Goal: Navigation & Orientation: Find specific page/section

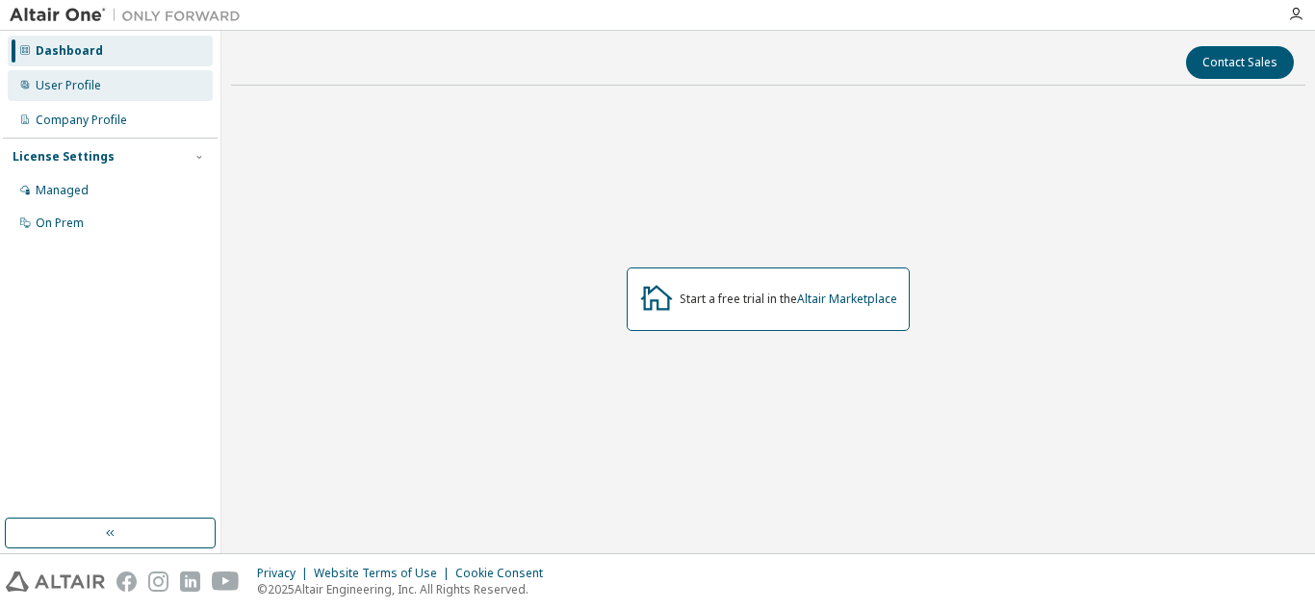
click at [103, 84] on div "User Profile" at bounding box center [110, 85] width 205 height 31
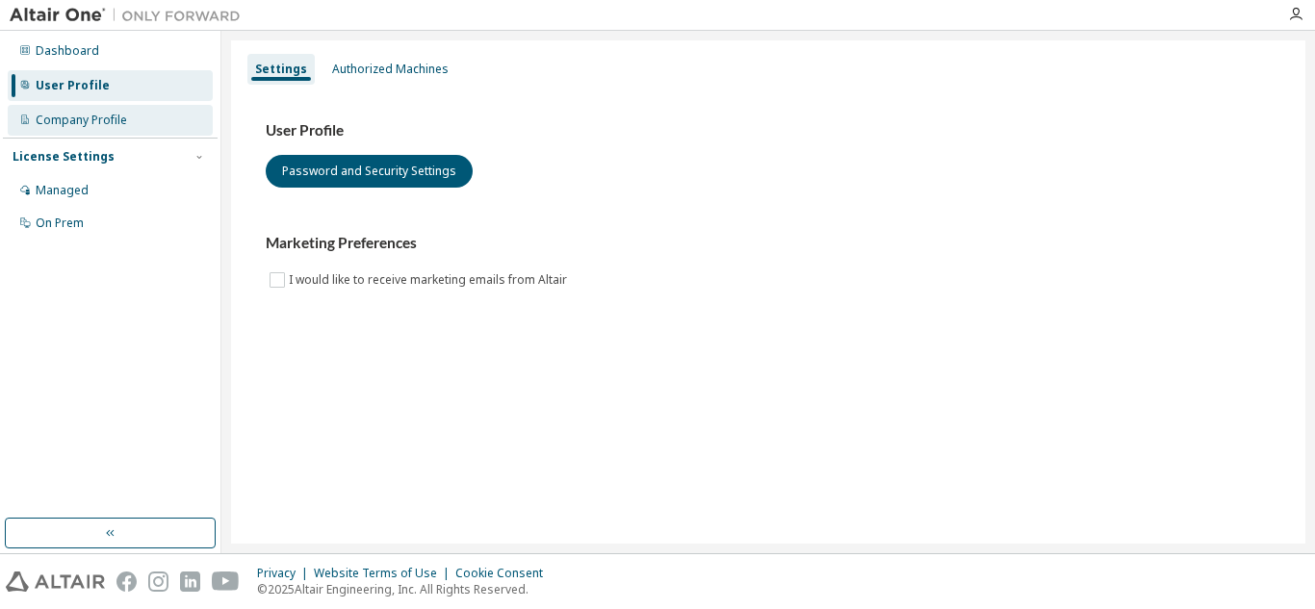
click at [72, 128] on div "Company Profile" at bounding box center [110, 120] width 205 height 31
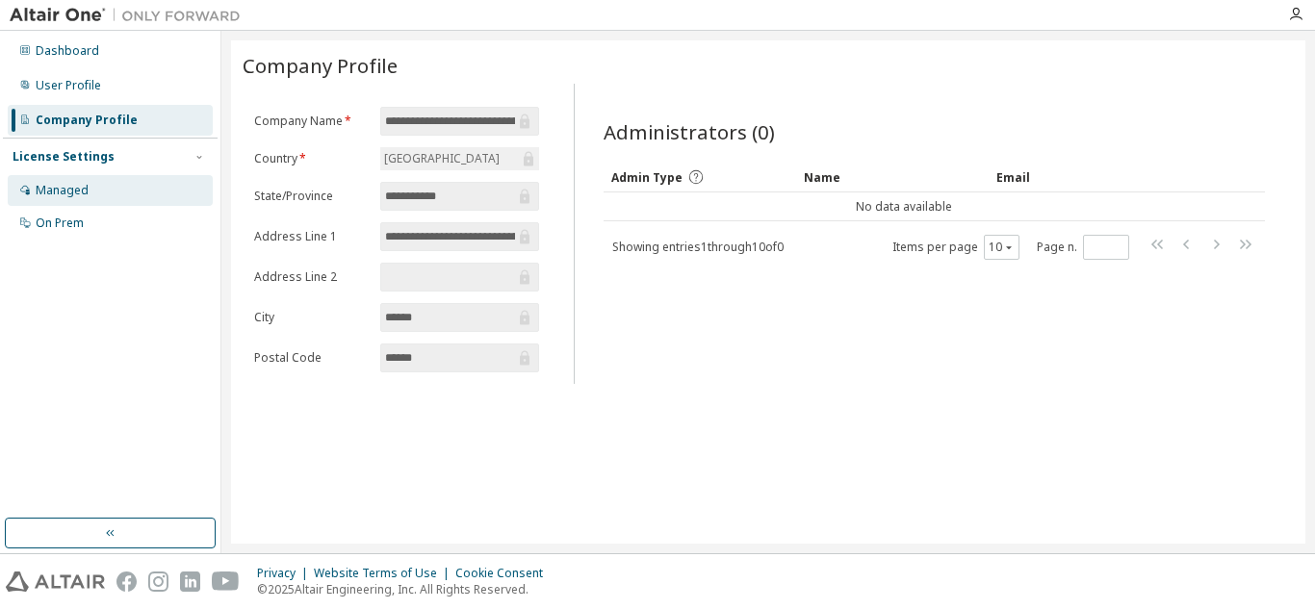
click at [82, 191] on div "Managed" at bounding box center [62, 190] width 53 height 15
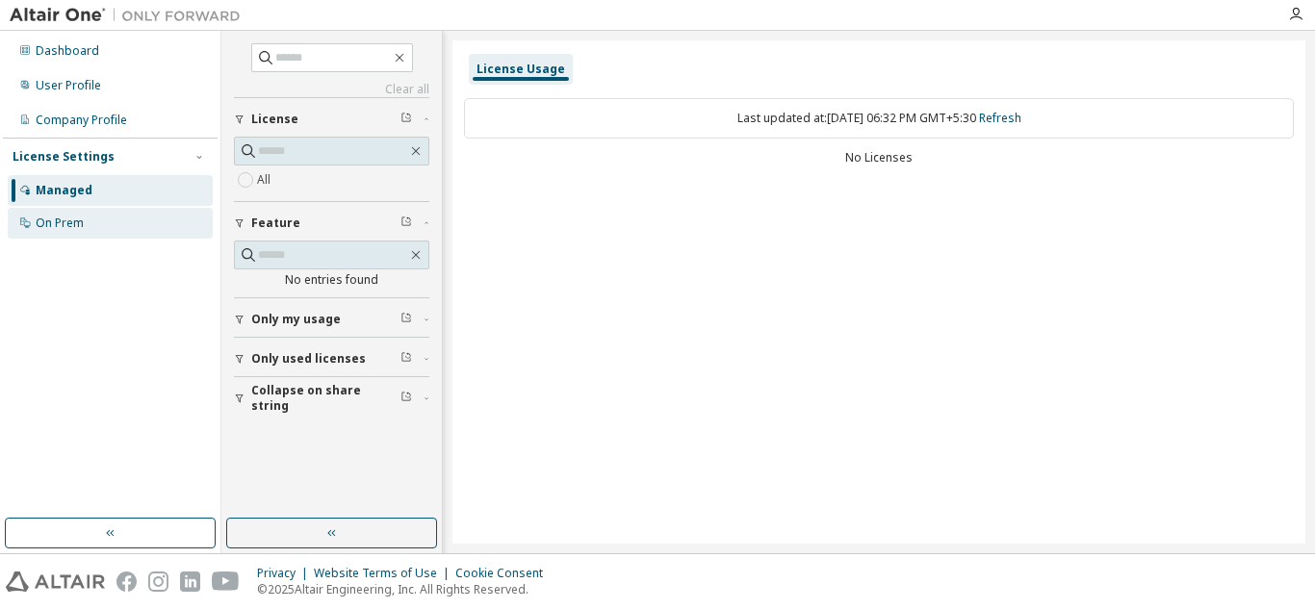
click at [60, 226] on div "On Prem" at bounding box center [60, 223] width 48 height 15
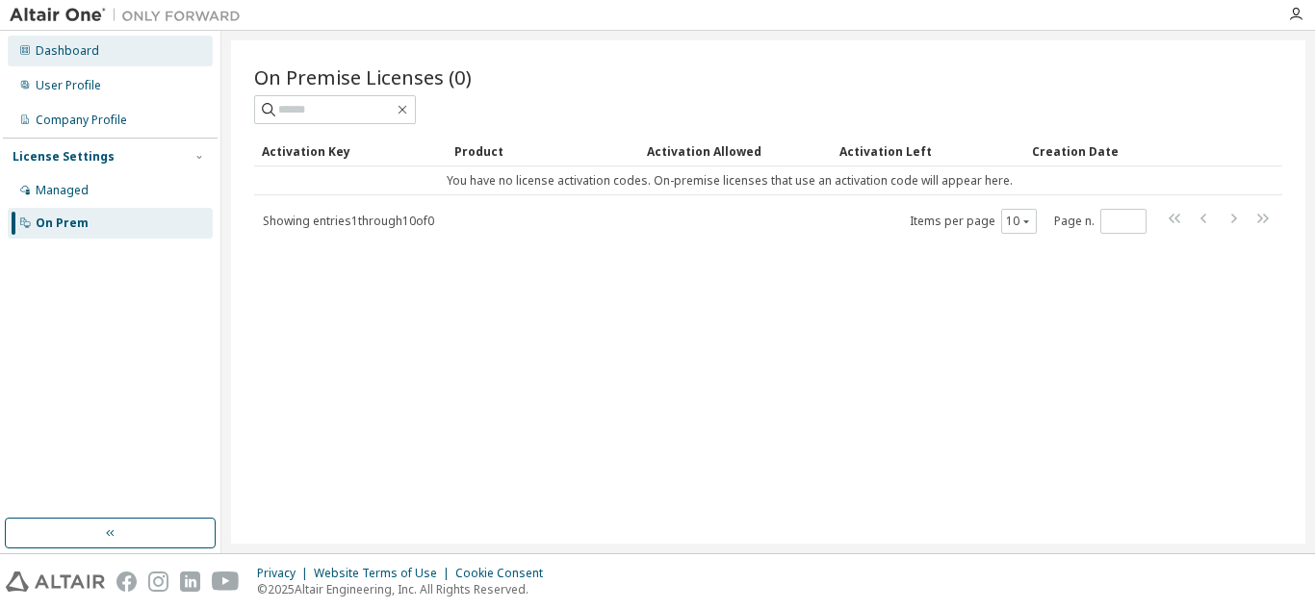
click at [92, 43] on div "Dashboard" at bounding box center [68, 50] width 64 height 15
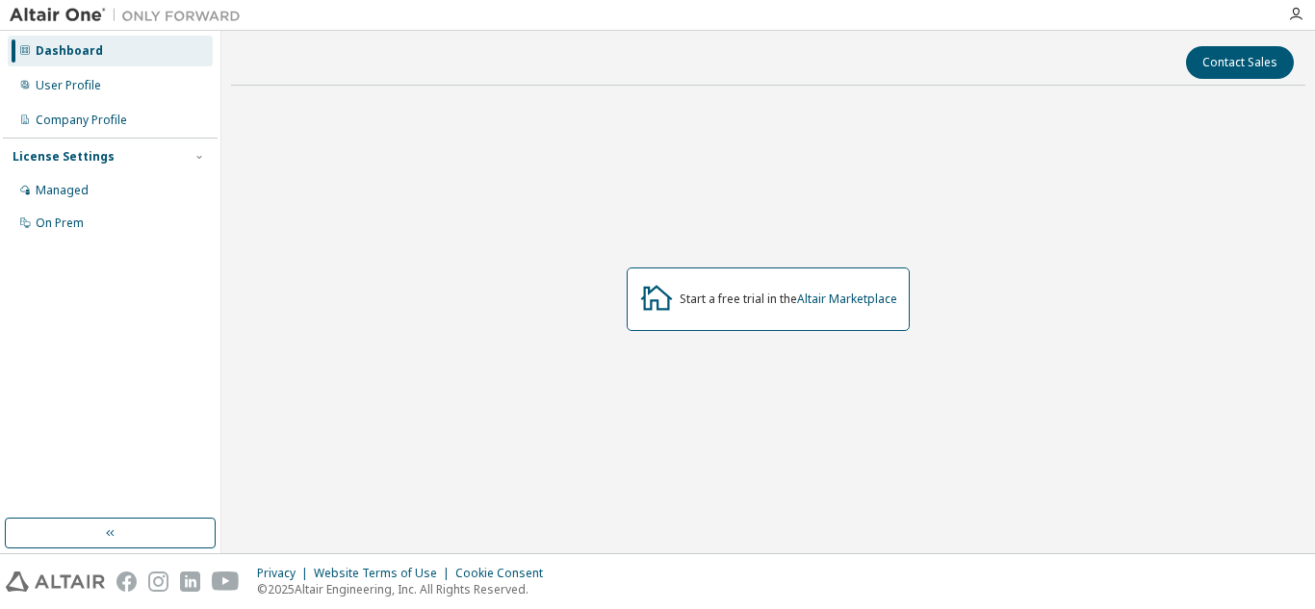
click at [722, 310] on div "Start a free trial in the Altair Marketplace" at bounding box center [768, 300] width 283 height 64
click at [710, 295] on div "Start a free trial in the Altair Marketplace" at bounding box center [789, 299] width 218 height 15
click at [791, 303] on div "Start a free trial in the Altair Marketplace" at bounding box center [789, 299] width 218 height 15
click at [138, 523] on button "button" at bounding box center [110, 533] width 211 height 31
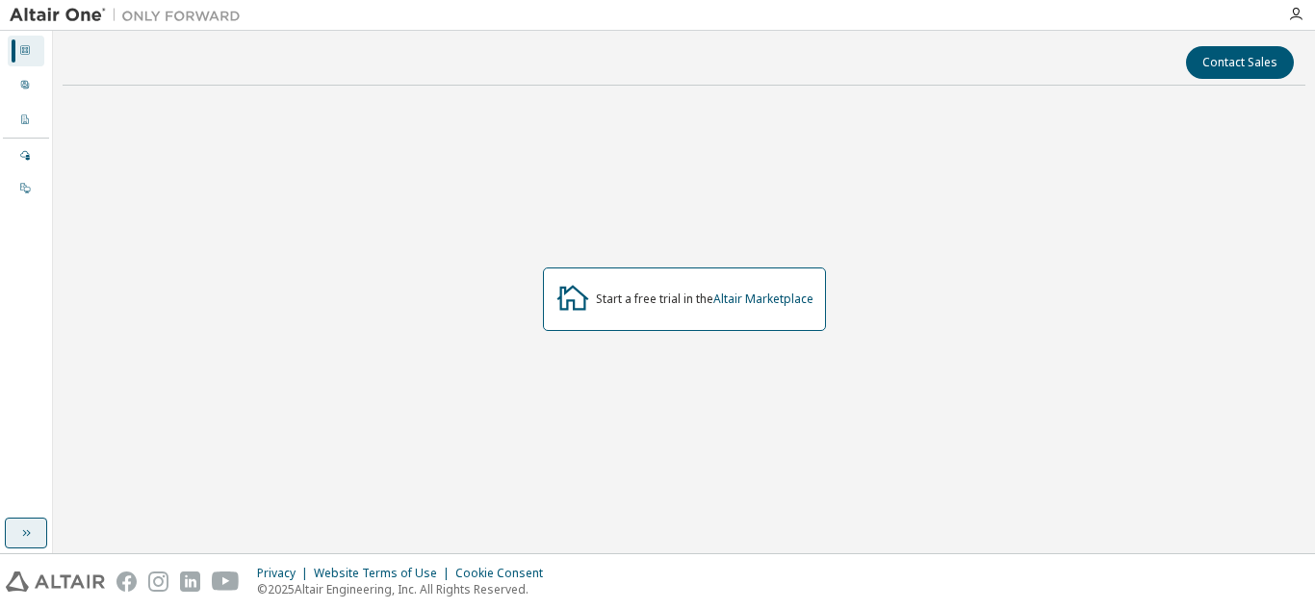
click at [14, 538] on button "button" at bounding box center [26, 533] width 42 height 31
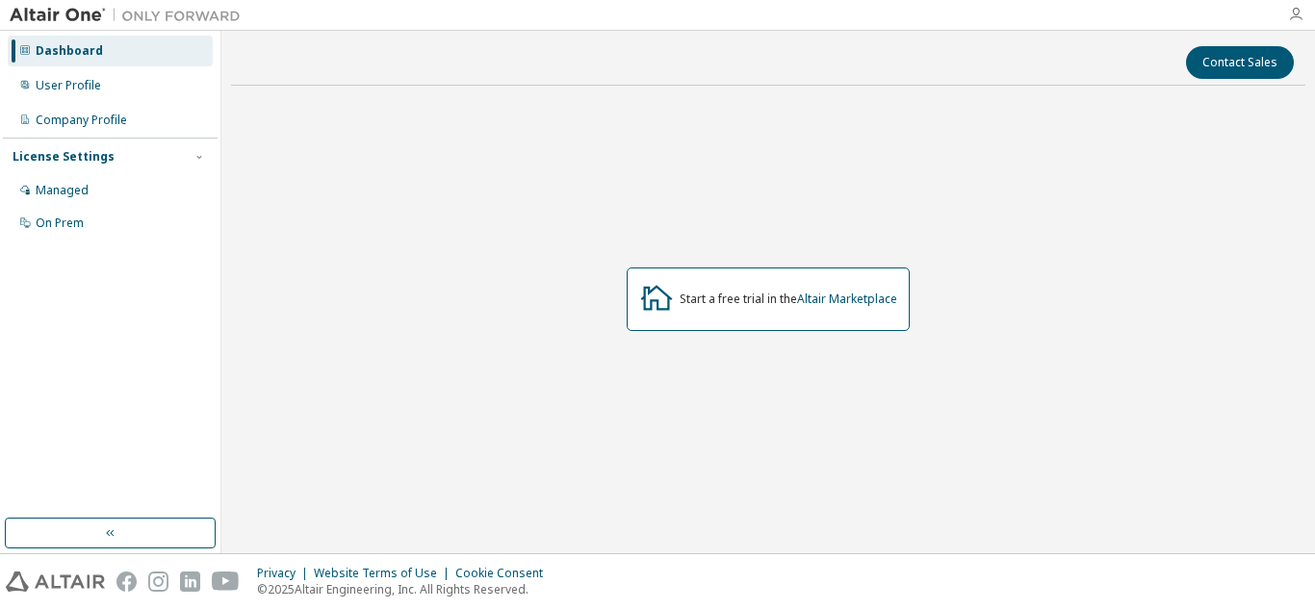
click at [1302, 20] on icon "button" at bounding box center [1295, 14] width 15 height 15
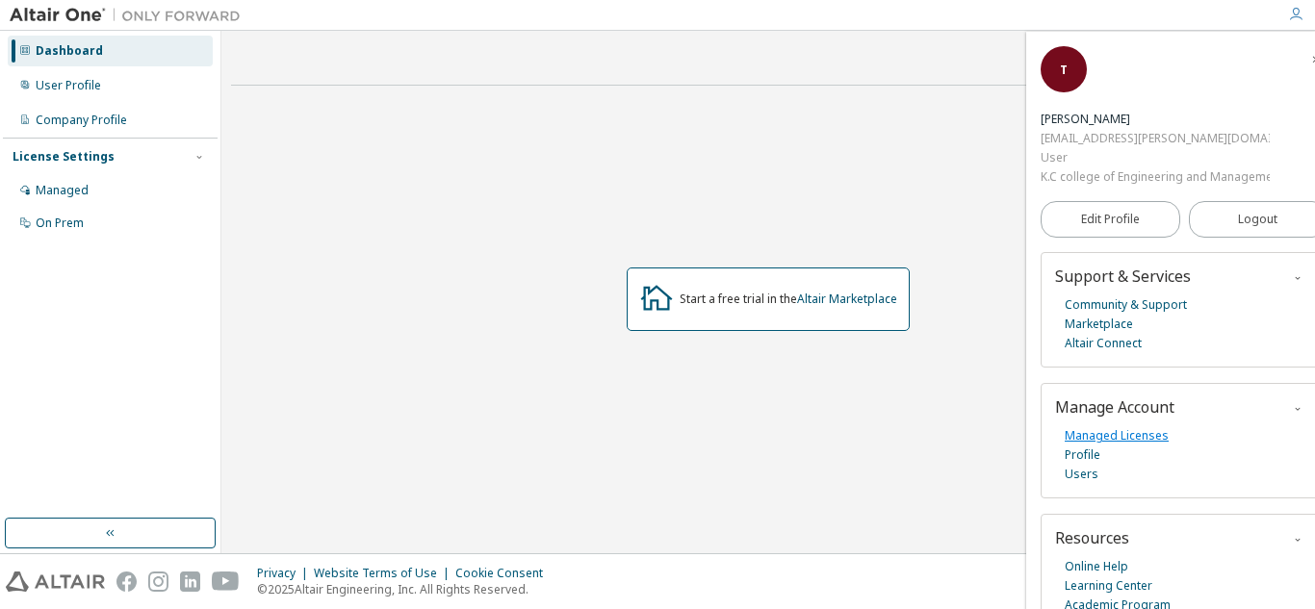
click at [1094, 436] on link "Managed Licenses" at bounding box center [1117, 435] width 104 height 19
